Goal: Task Accomplishment & Management: Use online tool/utility

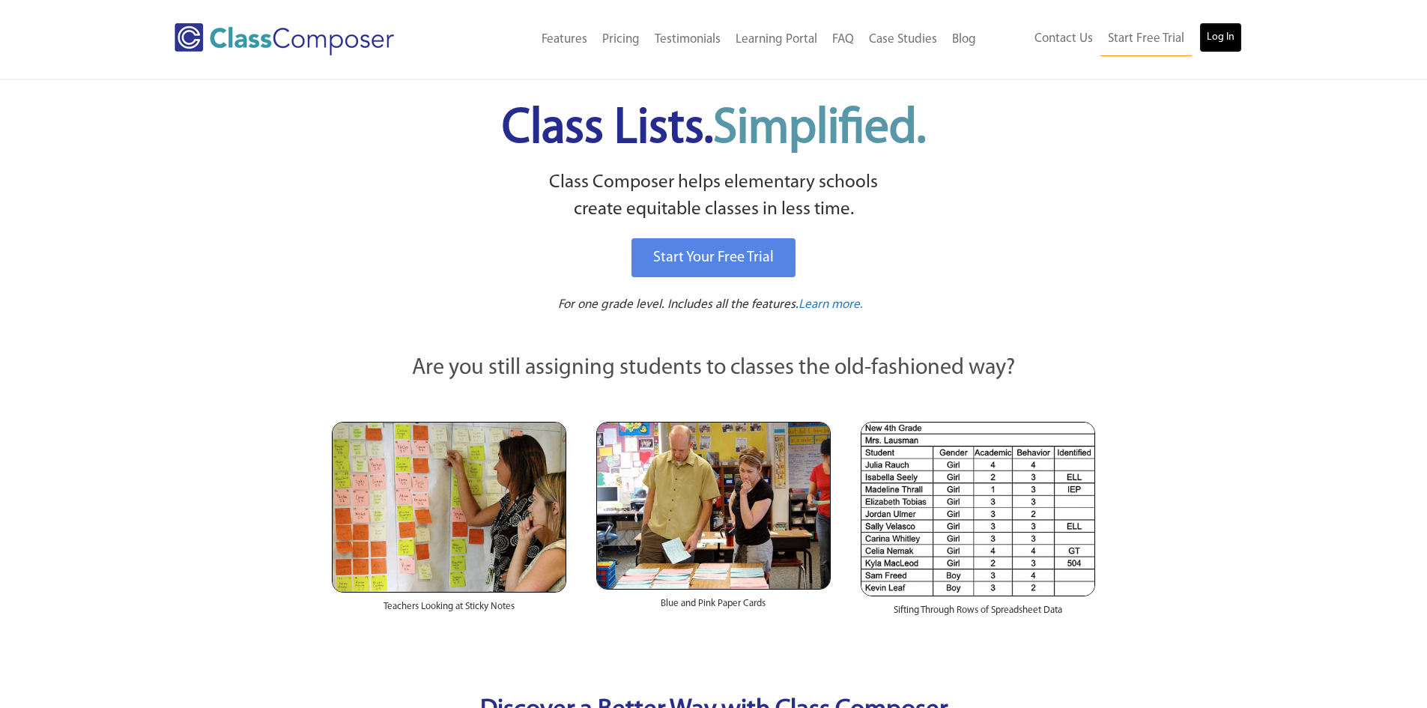
click at [1213, 45] on link "Log In" at bounding box center [1220, 37] width 43 height 30
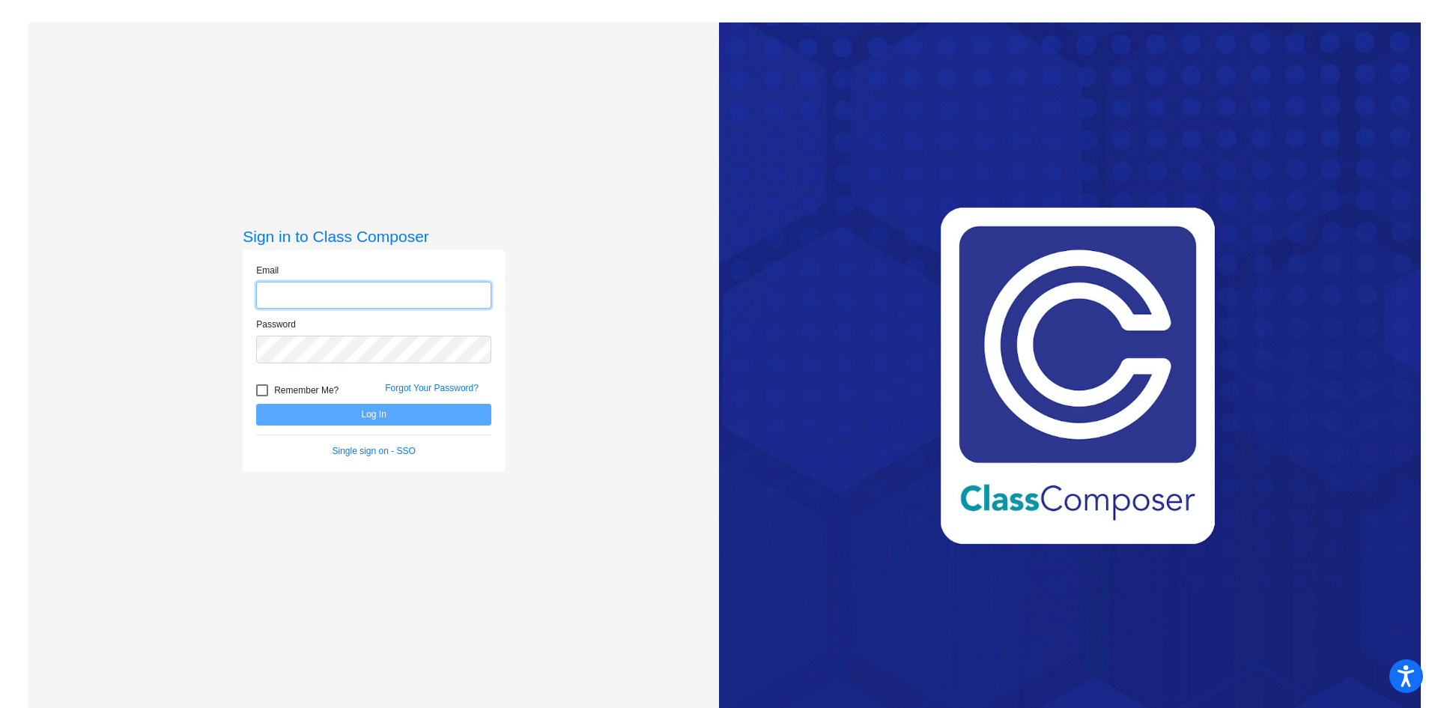
click at [297, 292] on input "email" at bounding box center [373, 296] width 235 height 28
type input "cseago@sintonisd.net"
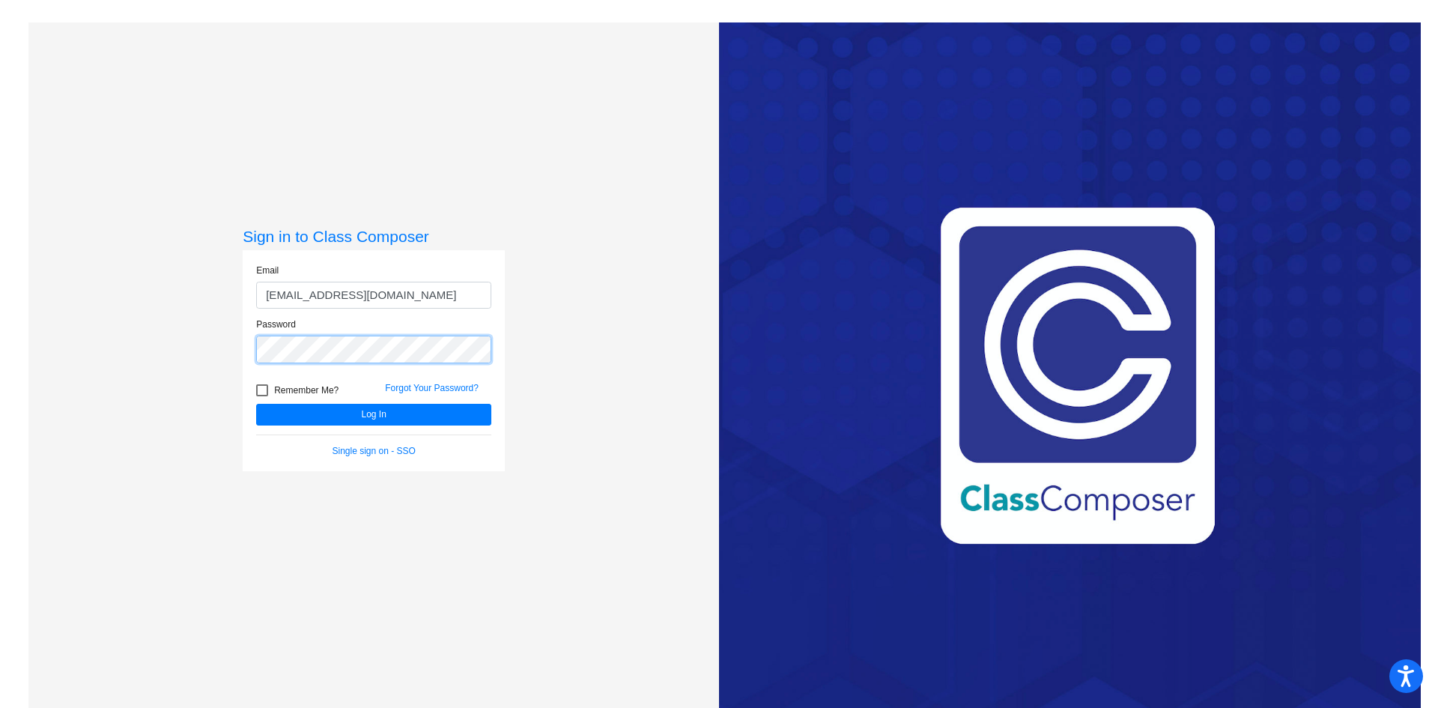
click at [256, 404] on button "Log In" at bounding box center [373, 415] width 235 height 22
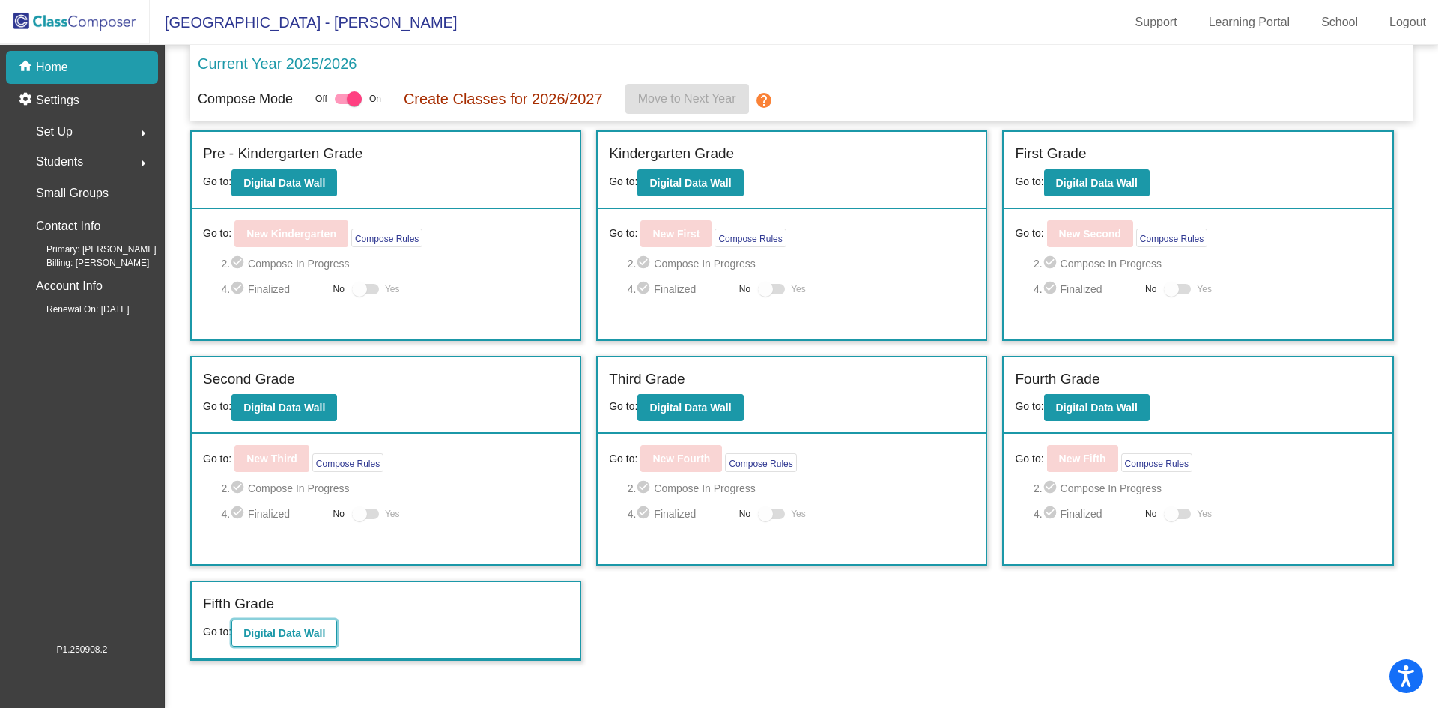
click at [323, 634] on b "Digital Data Wall" at bounding box center [284, 633] width 82 height 12
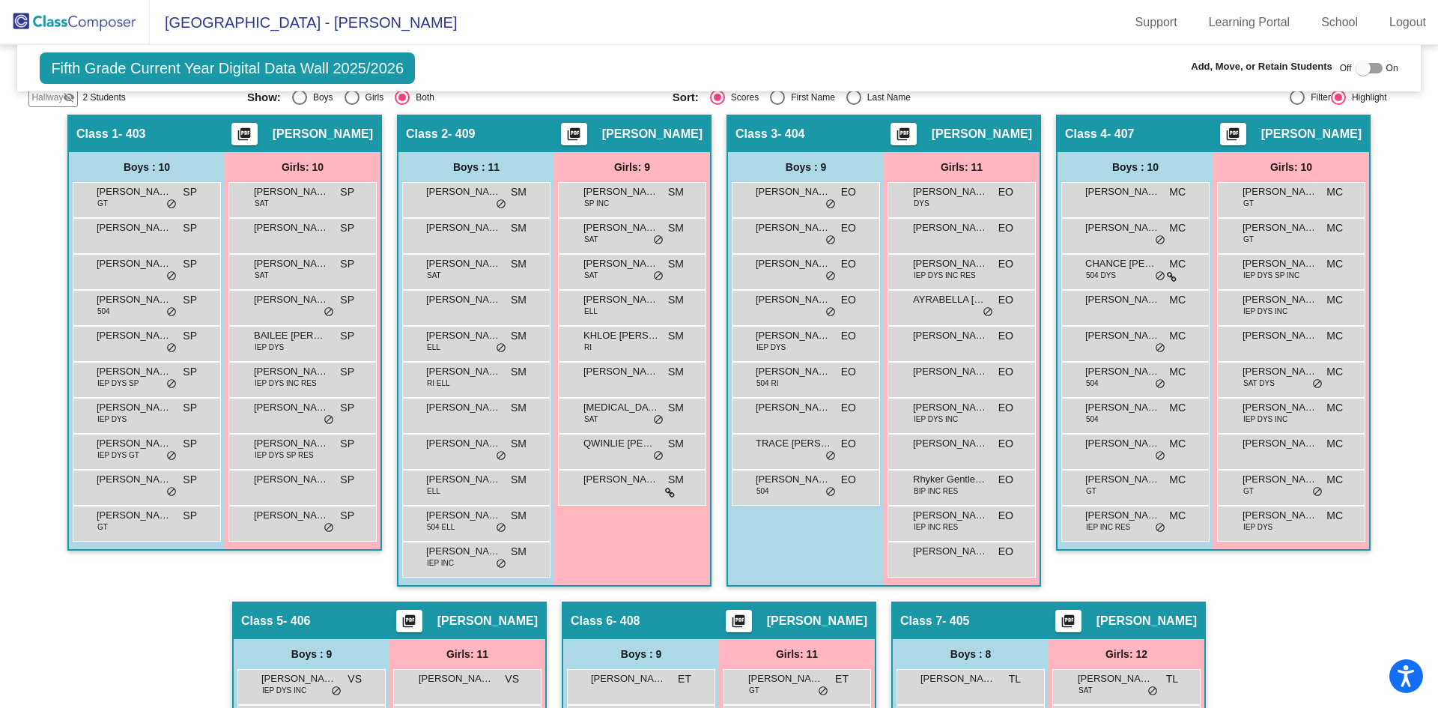
scroll to position [791, 0]
